Goal: Information Seeking & Learning: Learn about a topic

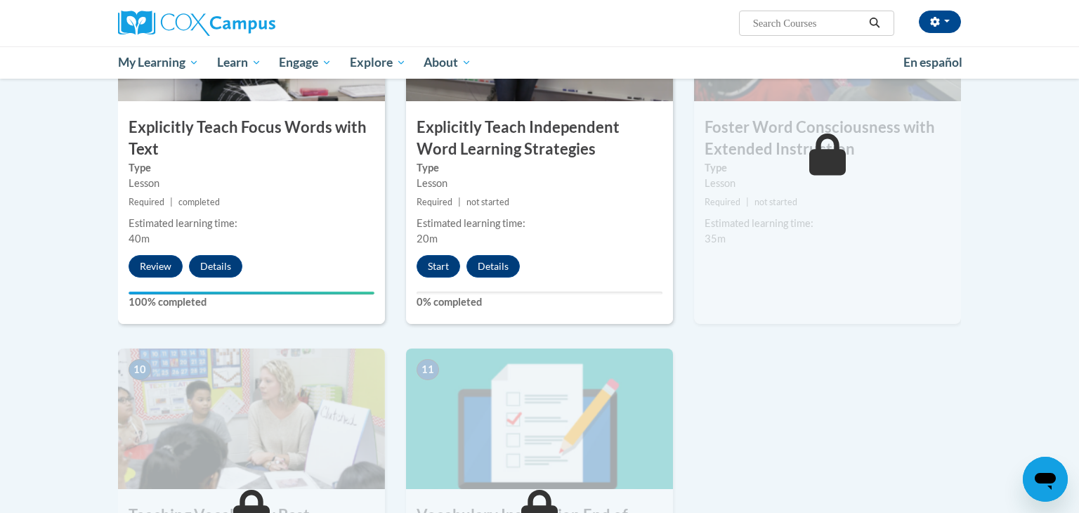
scroll to position [1183, 0]
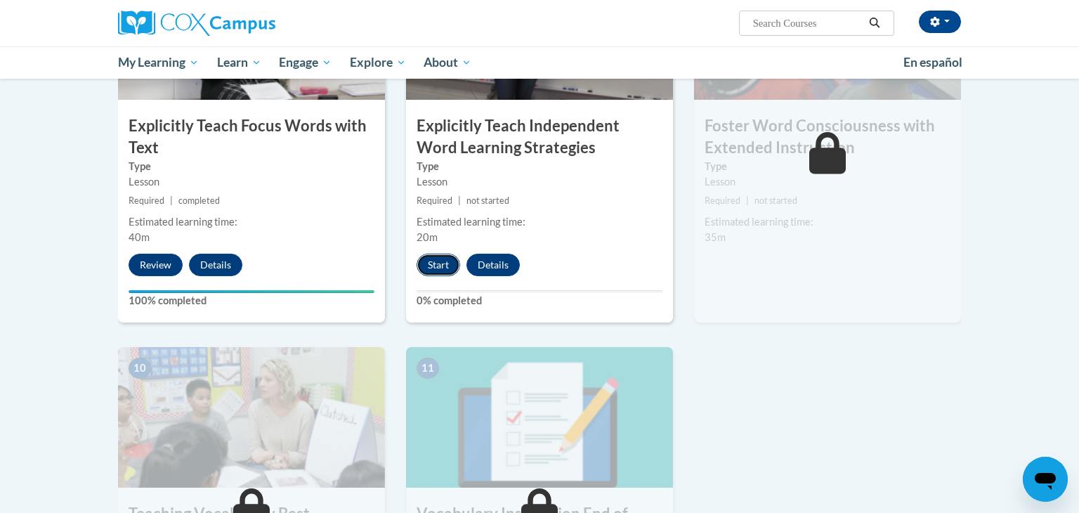
click at [430, 261] on button "Start" at bounding box center [439, 265] width 44 height 22
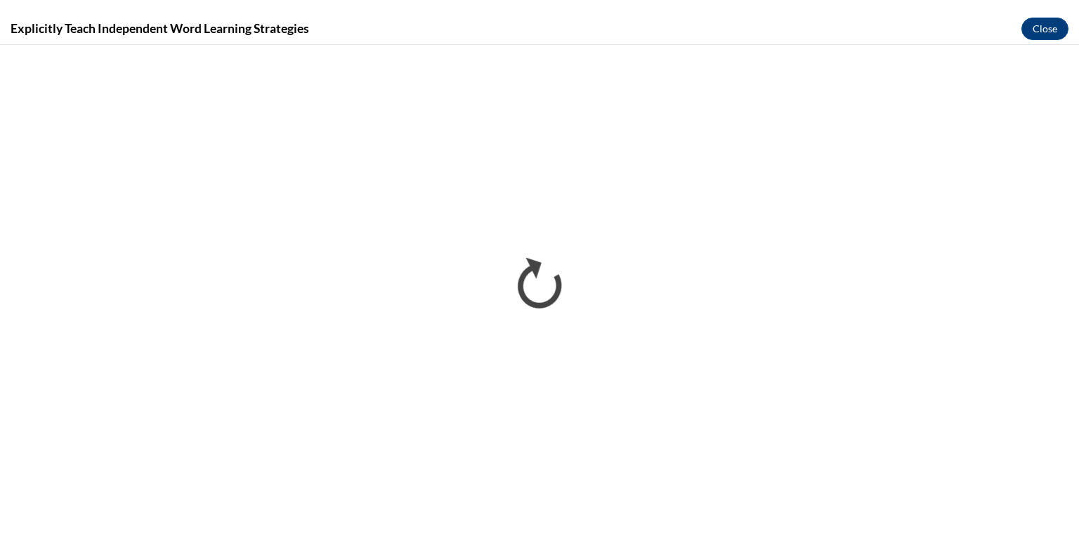
scroll to position [0, 0]
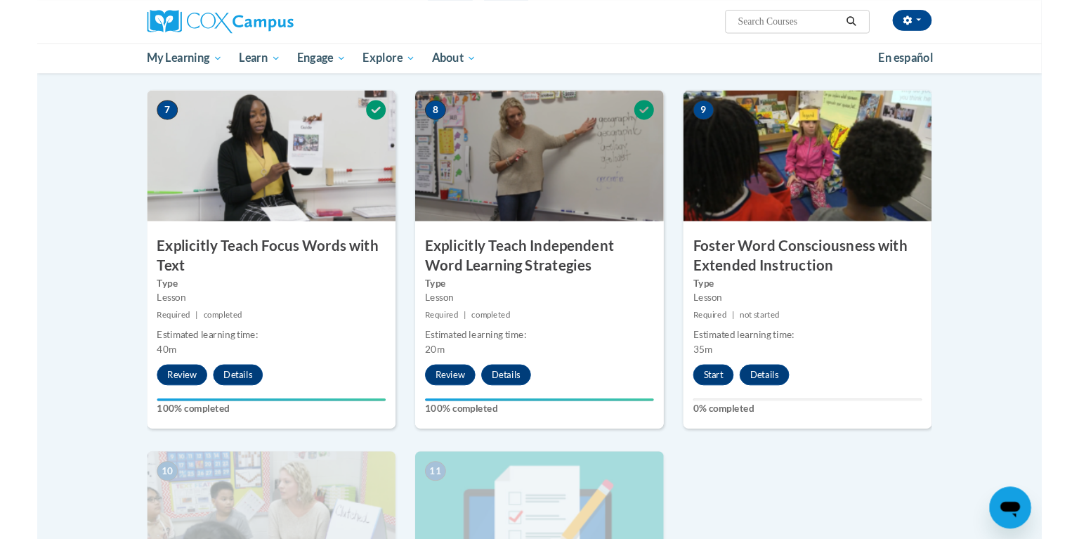
scroll to position [1084, 0]
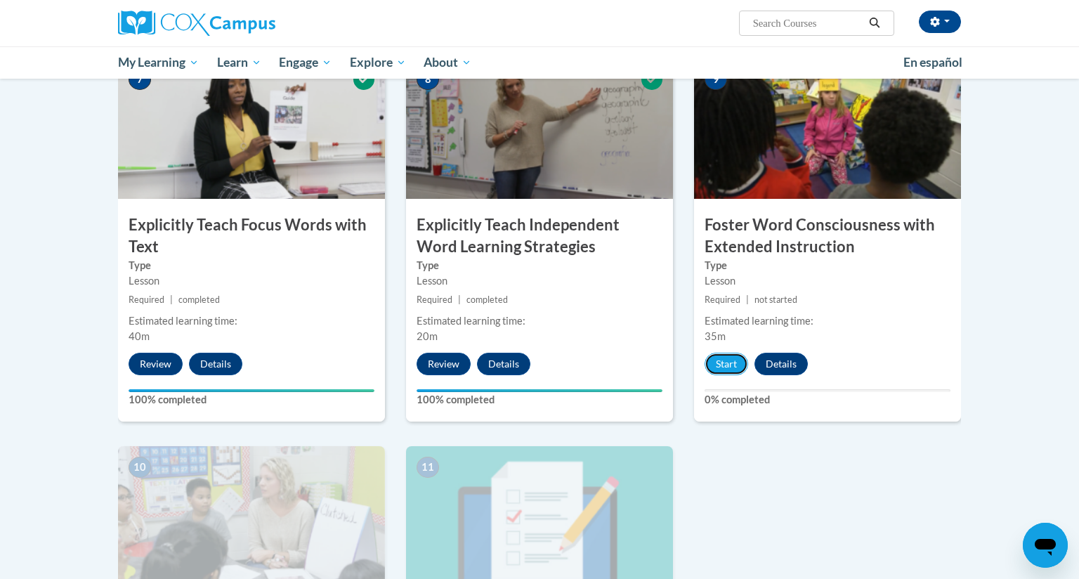
click at [721, 367] on button "Start" at bounding box center [727, 364] width 44 height 22
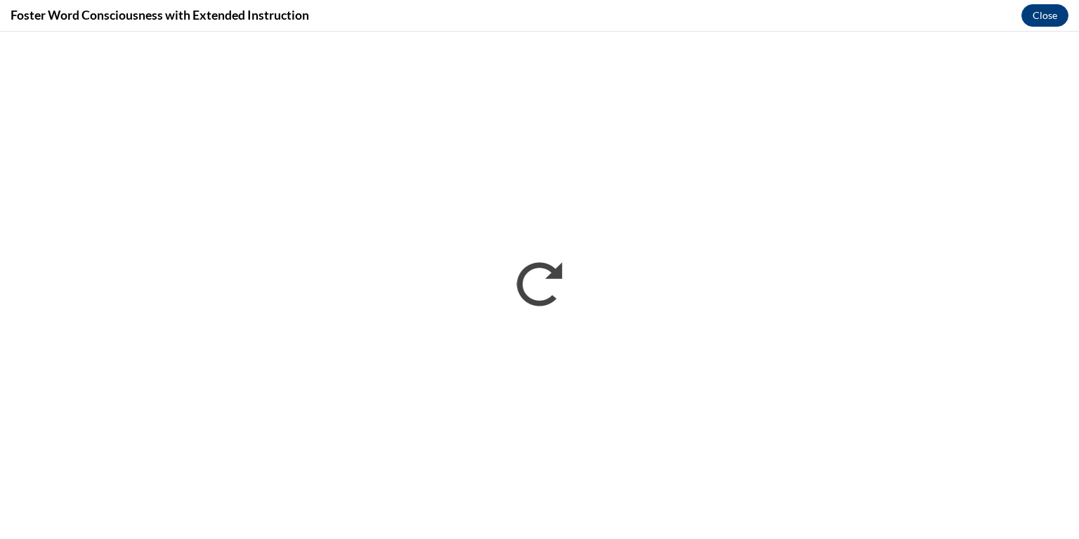
scroll to position [0, 0]
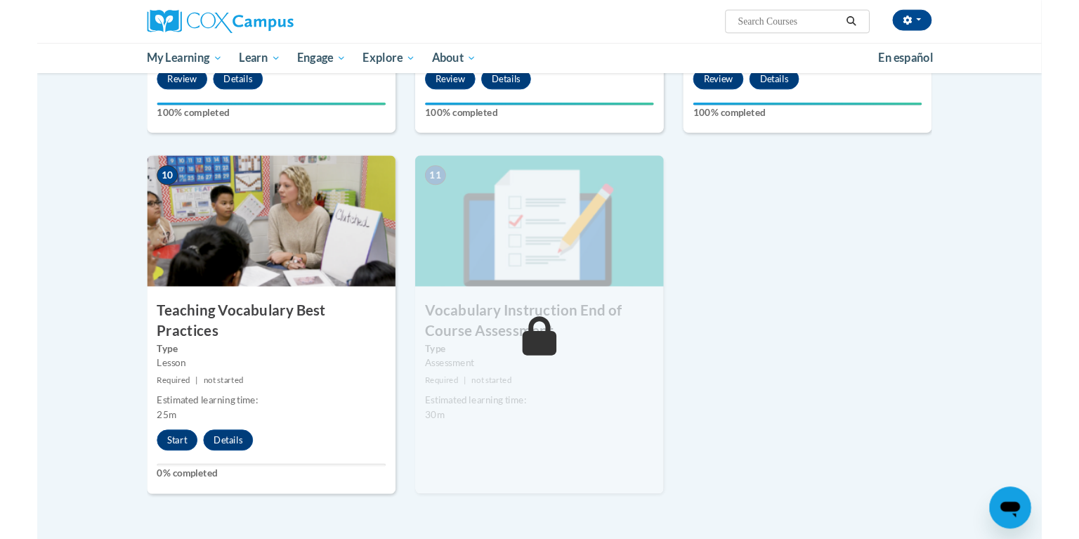
scroll to position [1391, 0]
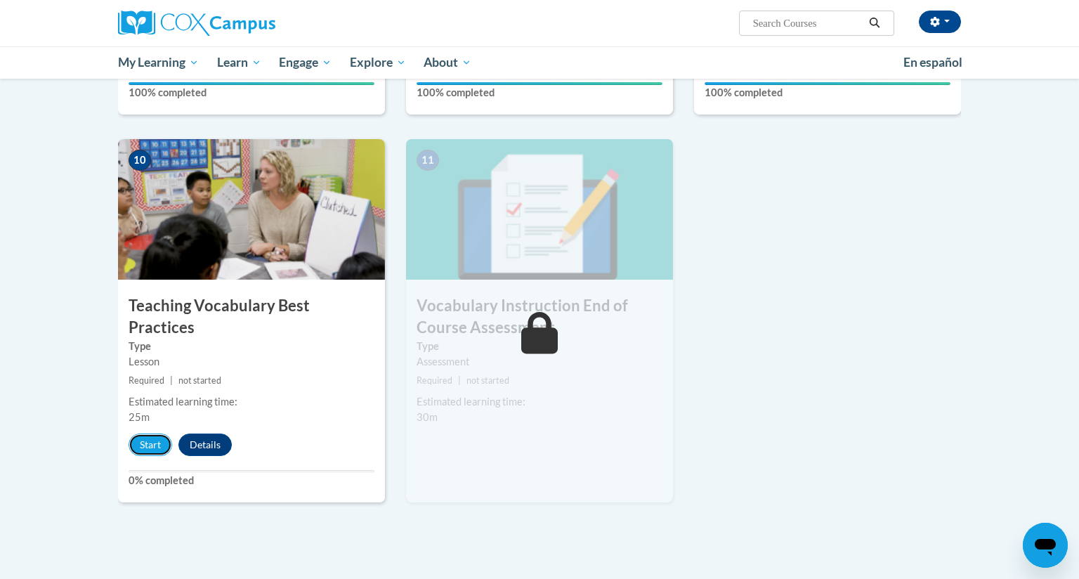
click at [149, 433] on button "Start" at bounding box center [151, 444] width 44 height 22
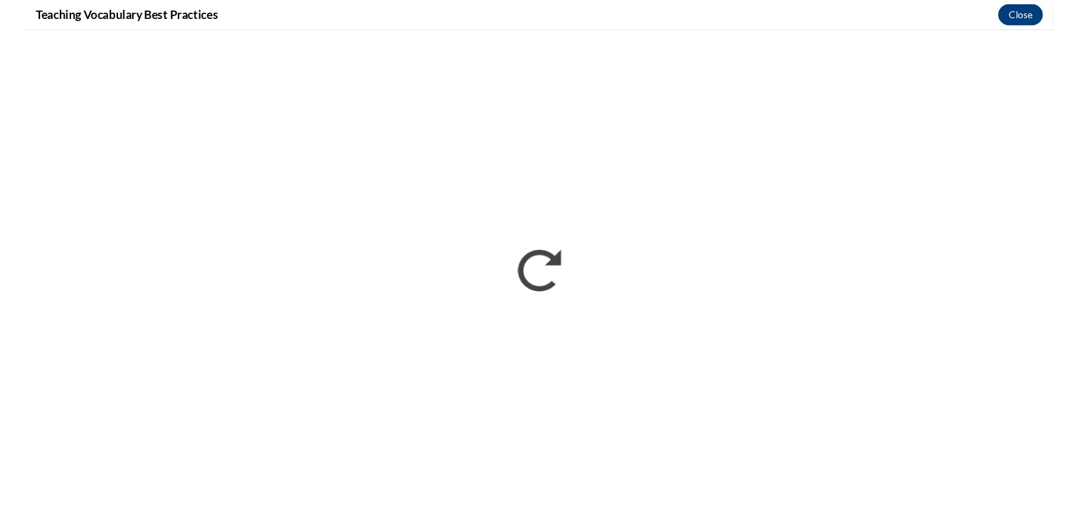
scroll to position [0, 0]
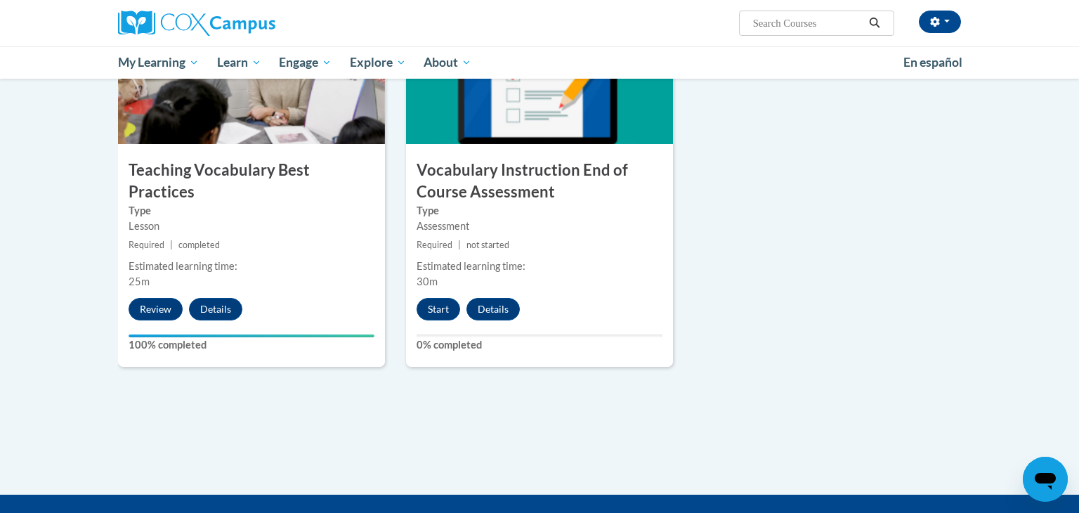
scroll to position [1527, 0]
